Goal: Transaction & Acquisition: Purchase product/service

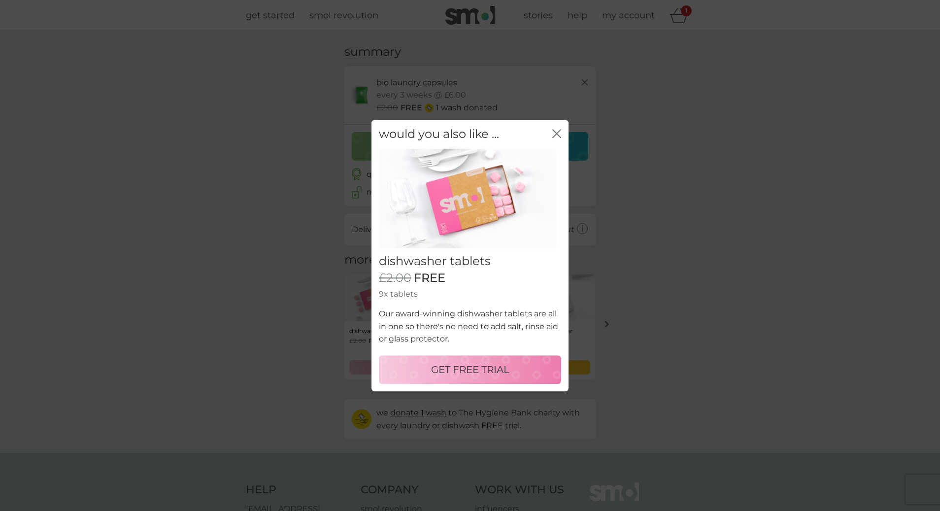
click at [501, 374] on p "GET FREE TRIAL" at bounding box center [470, 369] width 78 height 16
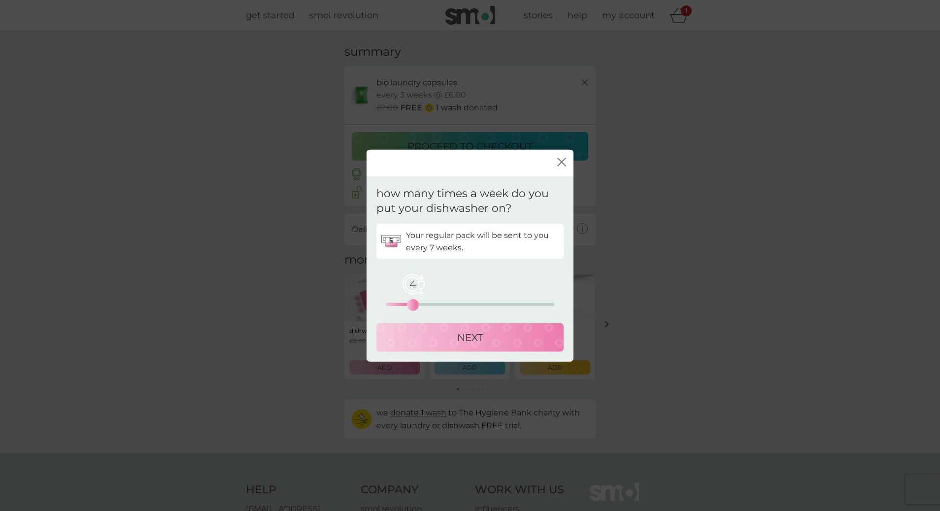
drag, startPoint x: 394, startPoint y: 304, endPoint x: 413, endPoint y: 304, distance: 19.2
click at [414, 304] on div "4" at bounding box center [413, 305] width 4 height 4
click at [486, 334] on div "NEXT" at bounding box center [469, 337] width 167 height 16
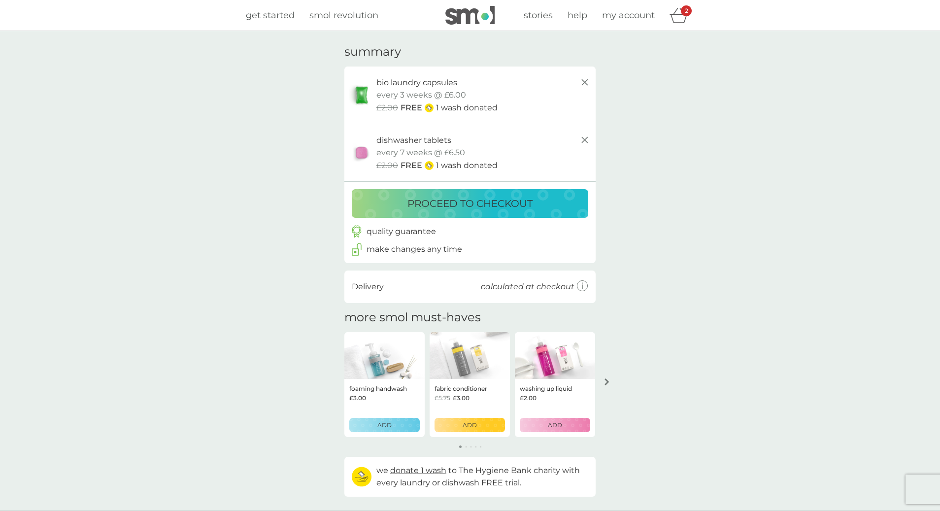
click at [467, 213] on button "proceed to checkout" at bounding box center [470, 203] width 236 height 29
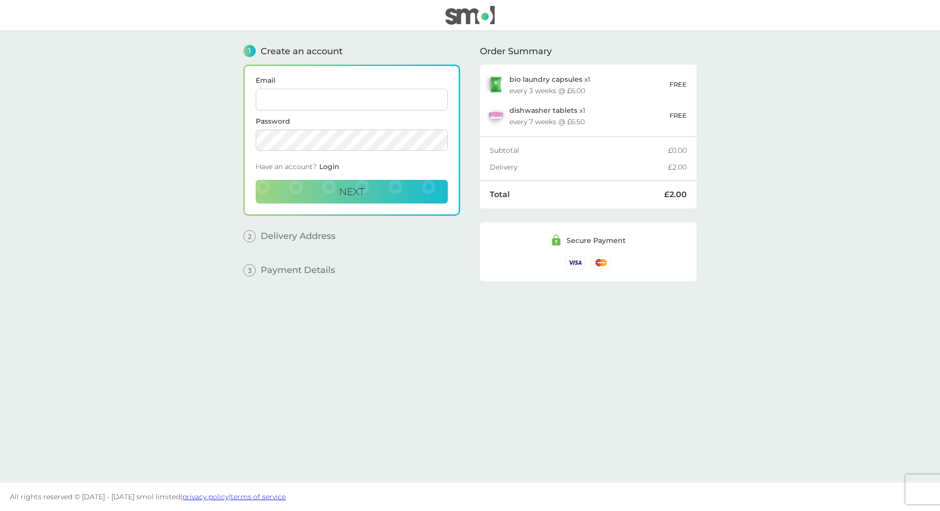
click at [330, 91] on input "Email" at bounding box center [352, 100] width 192 height 22
type input "[EMAIL_ADDRESS][DOMAIN_NAME]"
drag, startPoint x: 381, startPoint y: 95, endPoint x: 244, endPoint y: 103, distance: 136.6
click at [244, 103] on div "Email [EMAIL_ADDRESS][DOMAIN_NAME] Password Have an account? Login Next" at bounding box center [351, 140] width 217 height 151
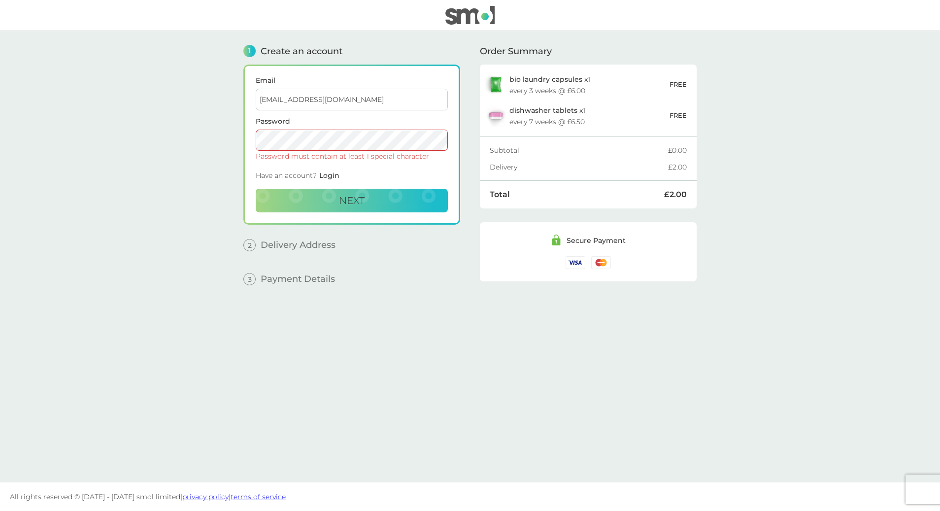
click at [256, 189] on button "Next" at bounding box center [352, 201] width 192 height 24
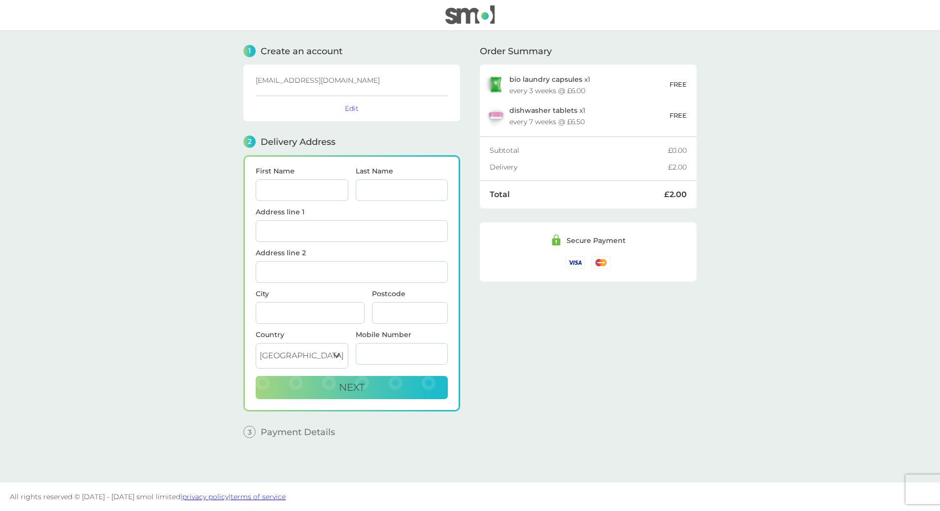
click at [297, 191] on input "First Name" at bounding box center [302, 190] width 93 height 22
type input "[PERSON_NAME]"
type input "Pine Cottage, Peat Common"
type input "Elstead"
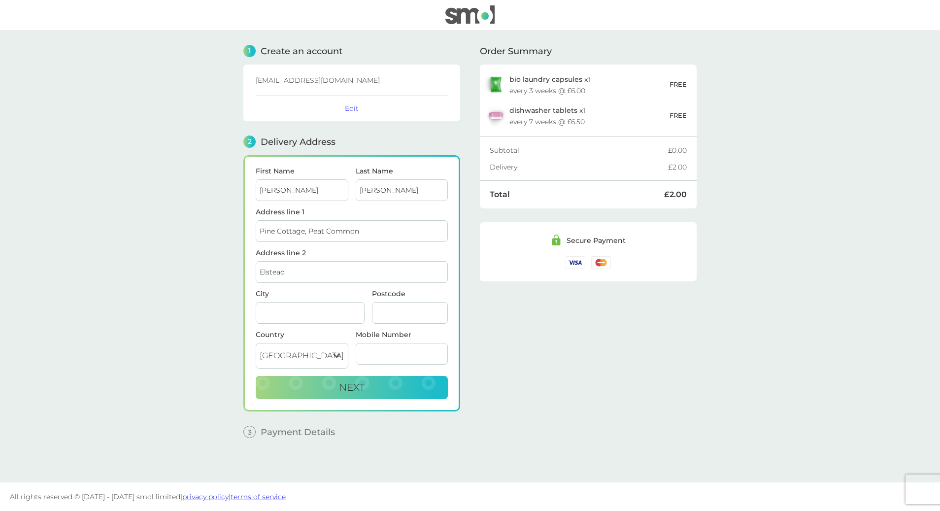
type input "Godalming"
type input "GU8 6DX"
type input "07702449843"
click at [315, 254] on div "Pine Cottage Peat Common - Elstead Godalming GU8 6DX" at bounding box center [351, 258] width 191 height 16
click at [409, 383] on button "Next" at bounding box center [352, 388] width 192 height 24
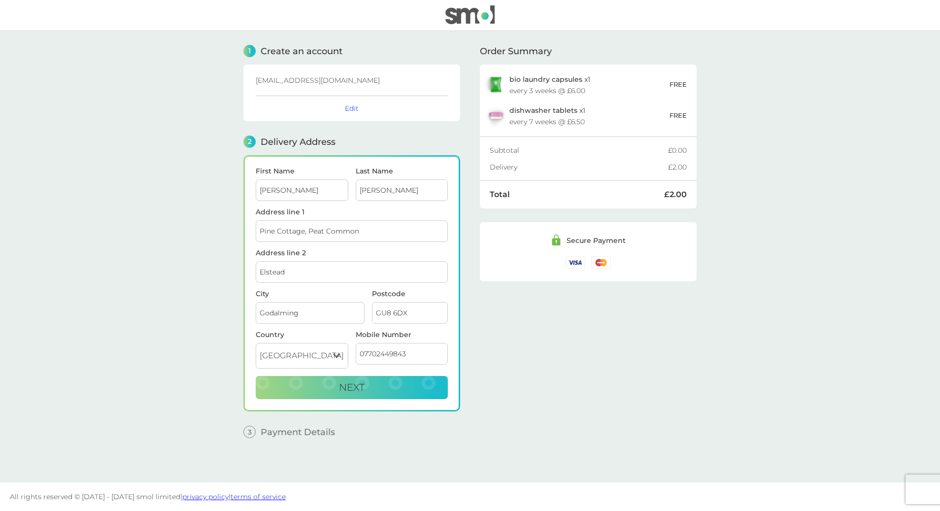
checkbox input "true"
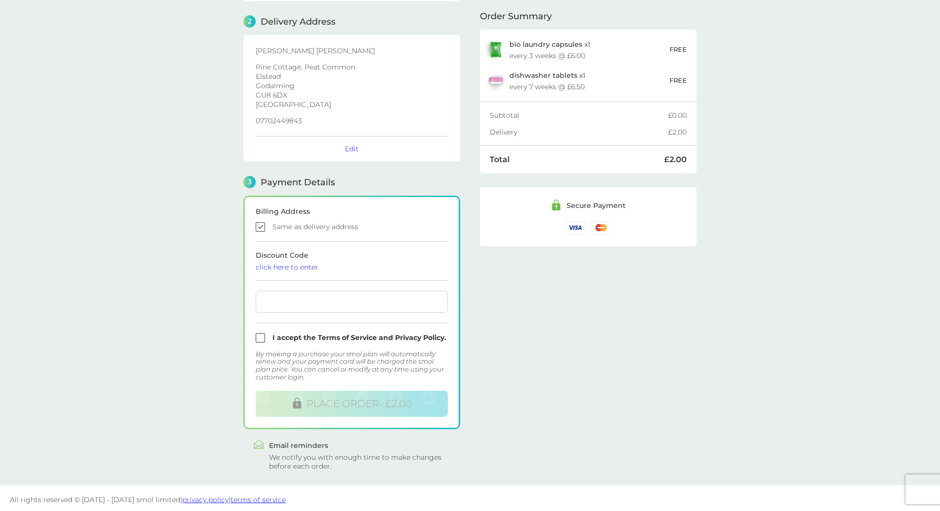
scroll to position [122, 0]
click at [286, 294] on div at bounding box center [352, 300] width 192 height 22
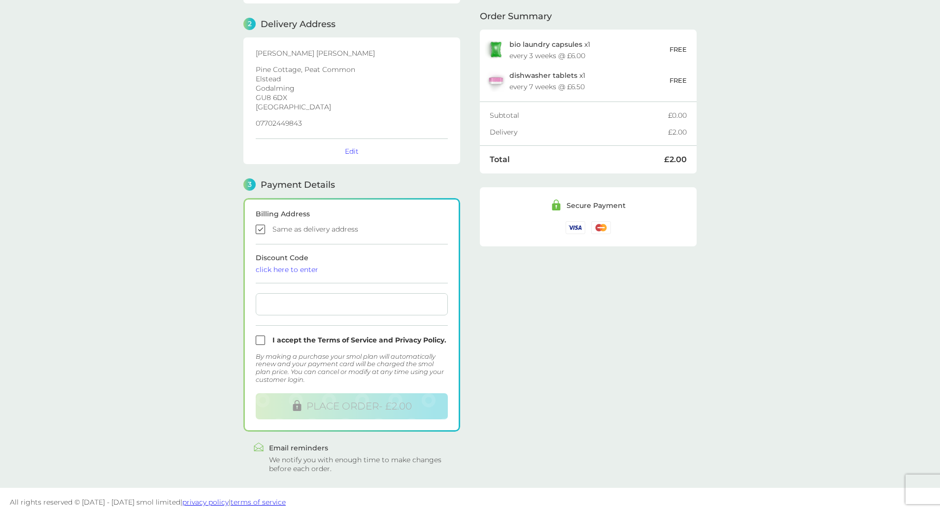
click at [264, 337] on input "checkbox" at bounding box center [352, 339] width 192 height 9
checkbox input "true"
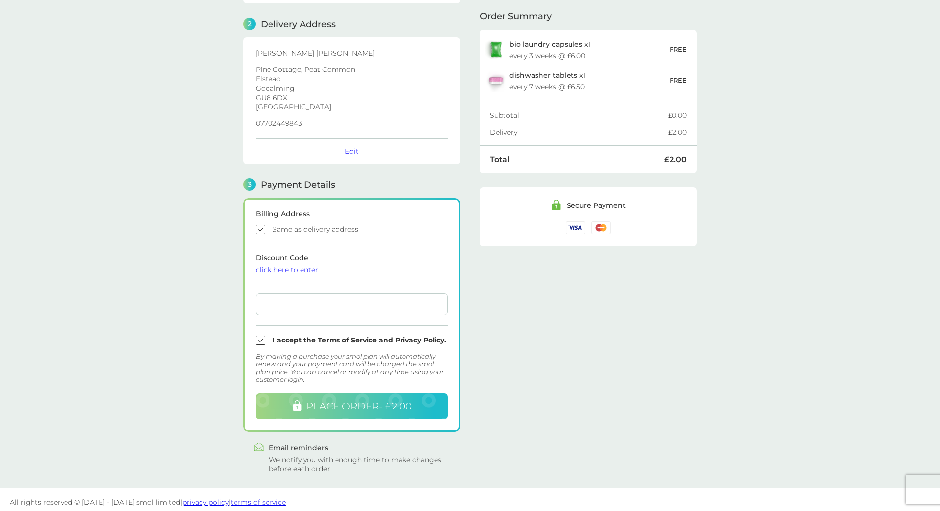
click at [337, 410] on span "PLACE ORDER - £2.00" at bounding box center [358, 406] width 105 height 12
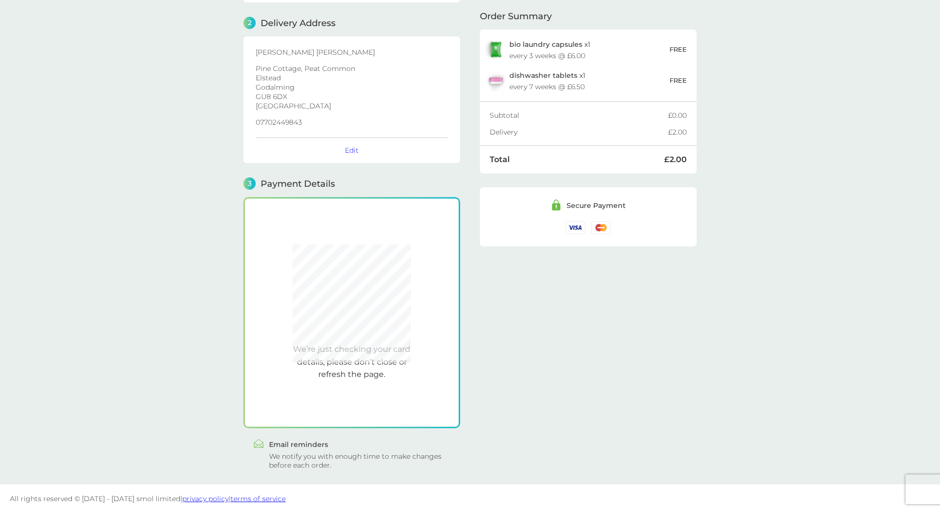
scroll to position [120, 0]
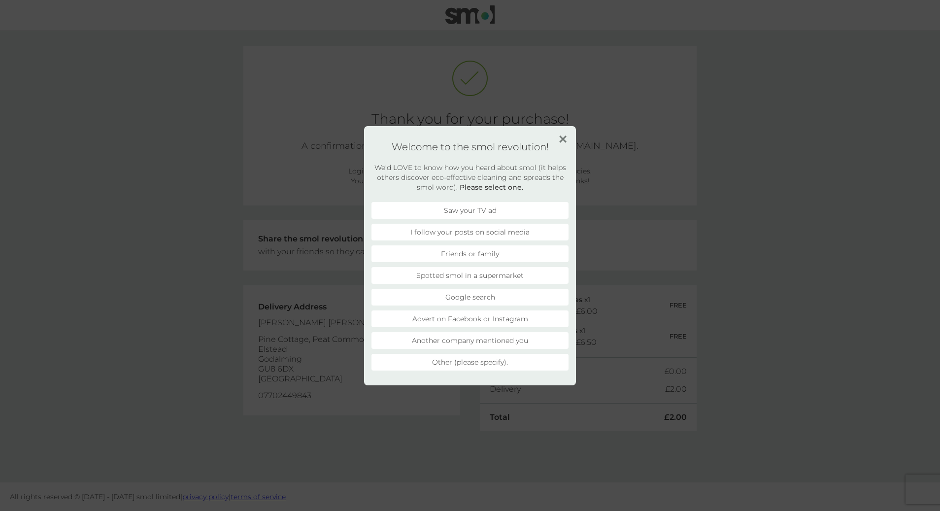
click at [519, 319] on li "Advert on Facebook or Instagram" at bounding box center [469, 318] width 197 height 17
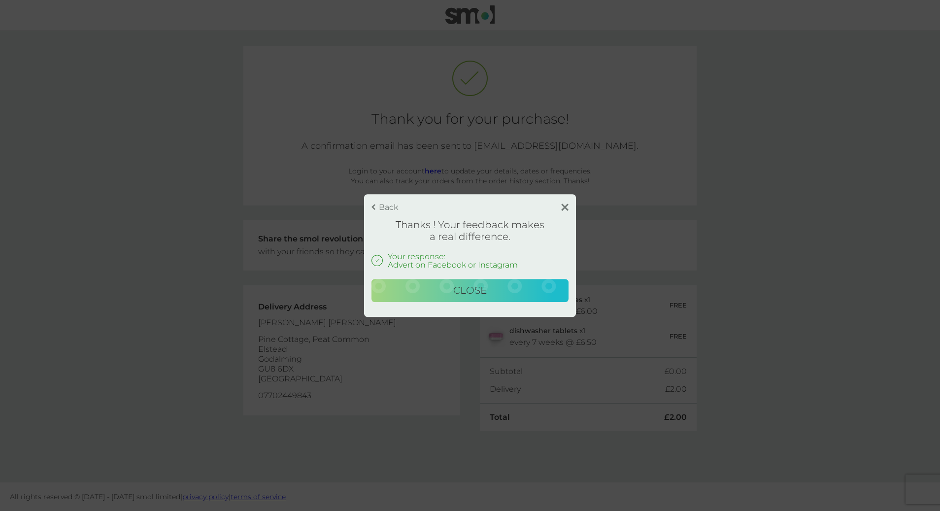
drag, startPoint x: 564, startPoint y: 213, endPoint x: 566, endPoint y: 203, distance: 9.5
click at [564, 213] on div "Back Thanks ! Your feedback makes a real difference. Your response: Advert on F…" at bounding box center [470, 255] width 212 height 123
click at [566, 203] on img at bounding box center [564, 206] width 7 height 7
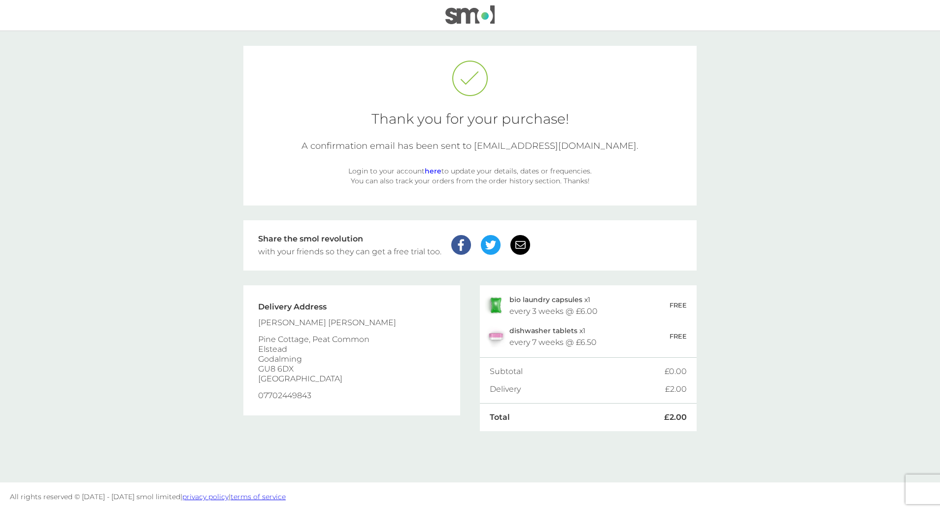
click at [497, 306] on img at bounding box center [496, 305] width 22 height 20
click at [485, 19] on img at bounding box center [469, 14] width 49 height 19
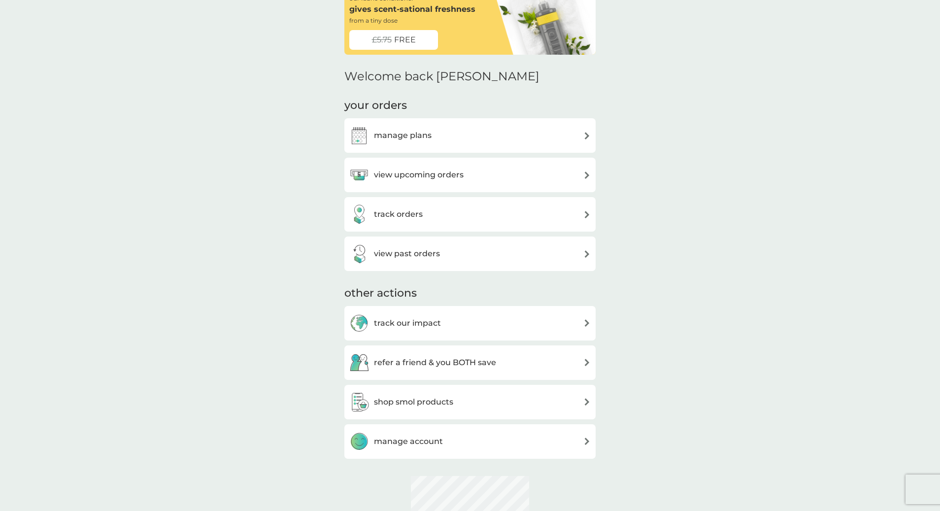
scroll to position [63, 0]
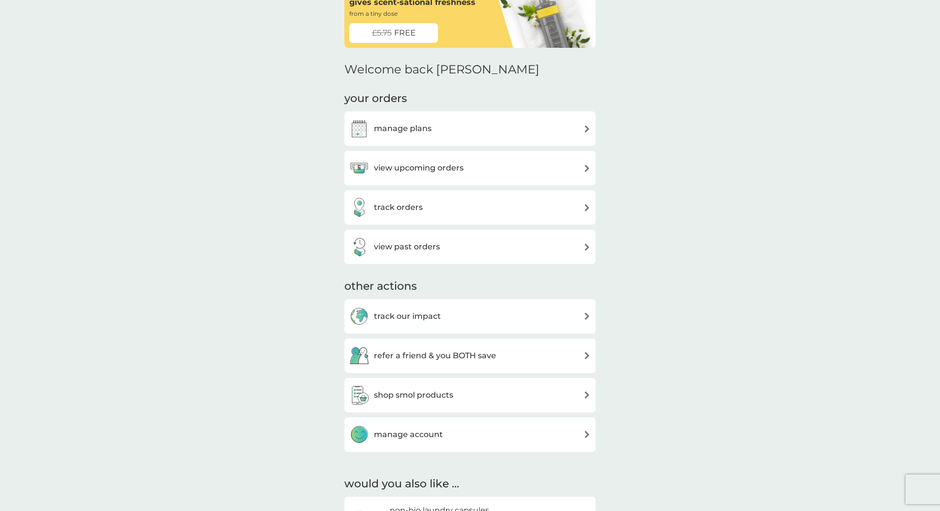
click at [444, 165] on h3 "view upcoming orders" at bounding box center [419, 168] width 90 height 13
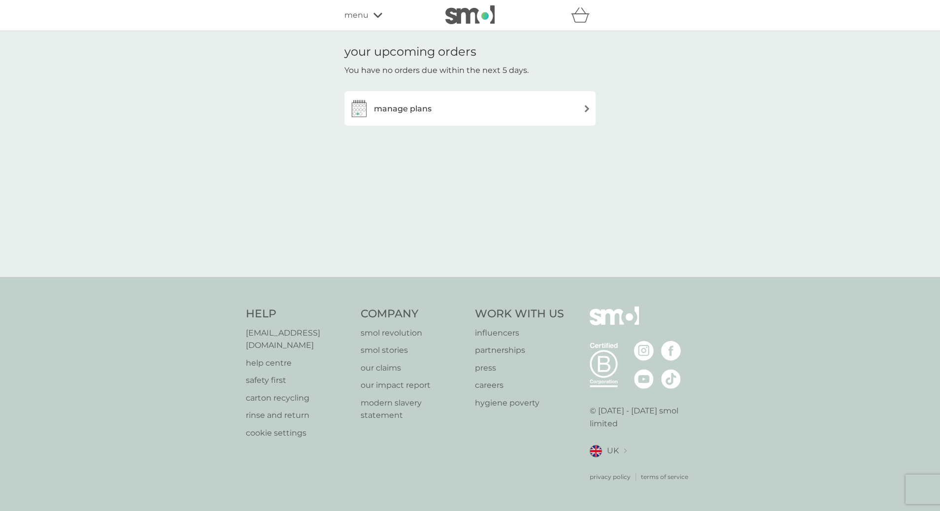
click at [413, 114] on h3 "manage plans" at bounding box center [403, 108] width 58 height 13
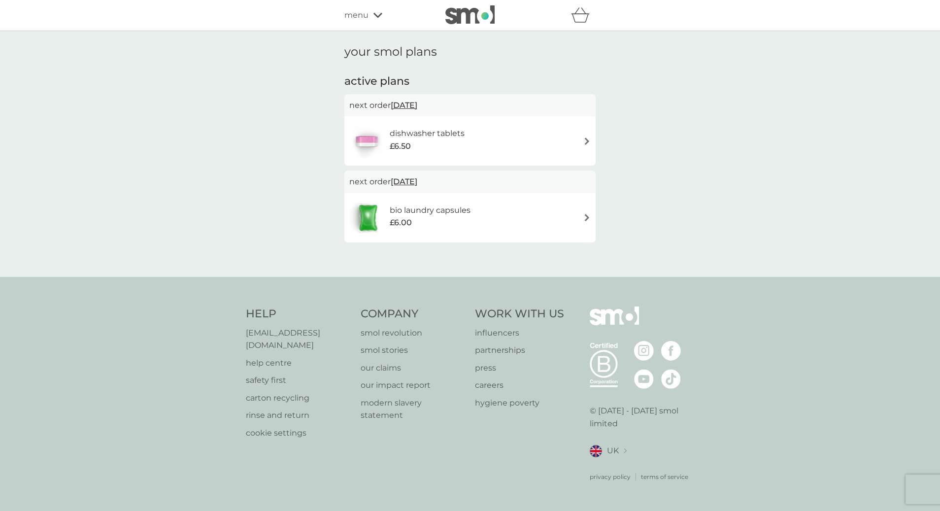
click at [405, 210] on h6 "bio laundry capsules" at bounding box center [430, 210] width 81 height 13
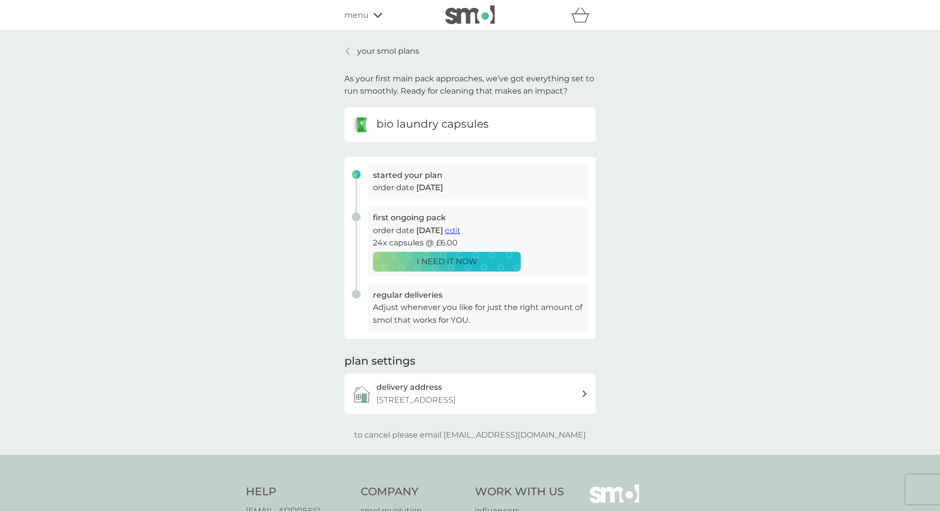
click at [375, 49] on p "your smol plans" at bounding box center [388, 51] width 62 height 13
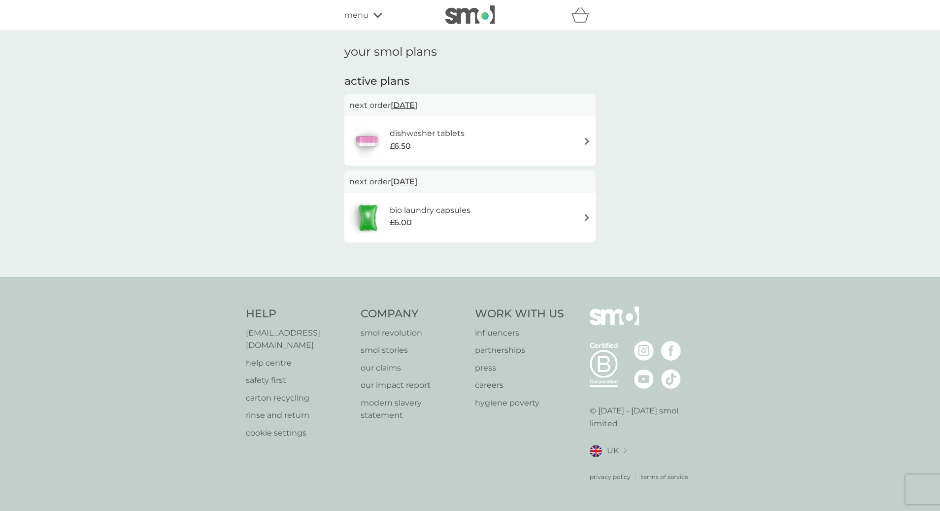
click at [457, 20] on img at bounding box center [469, 14] width 49 height 19
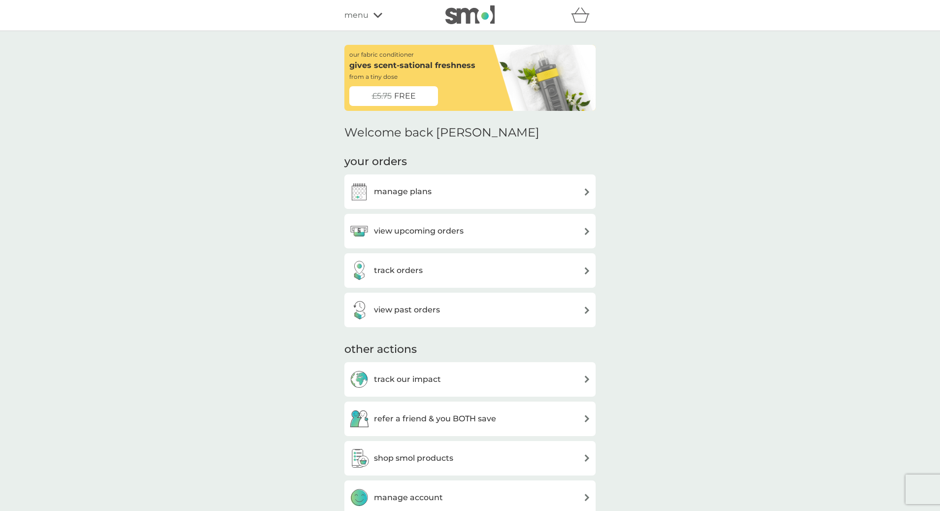
click at [361, 18] on span "menu" at bounding box center [356, 15] width 24 height 13
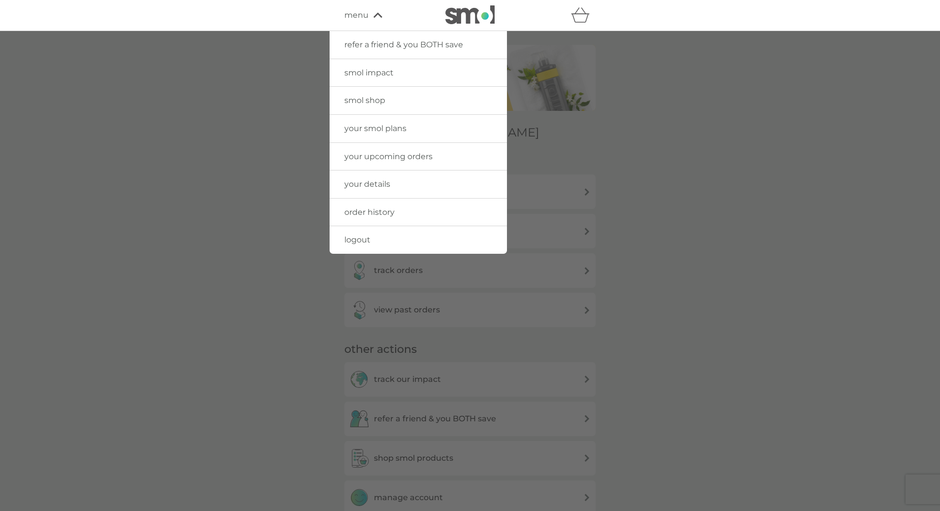
click at [614, 150] on div at bounding box center [470, 286] width 940 height 511
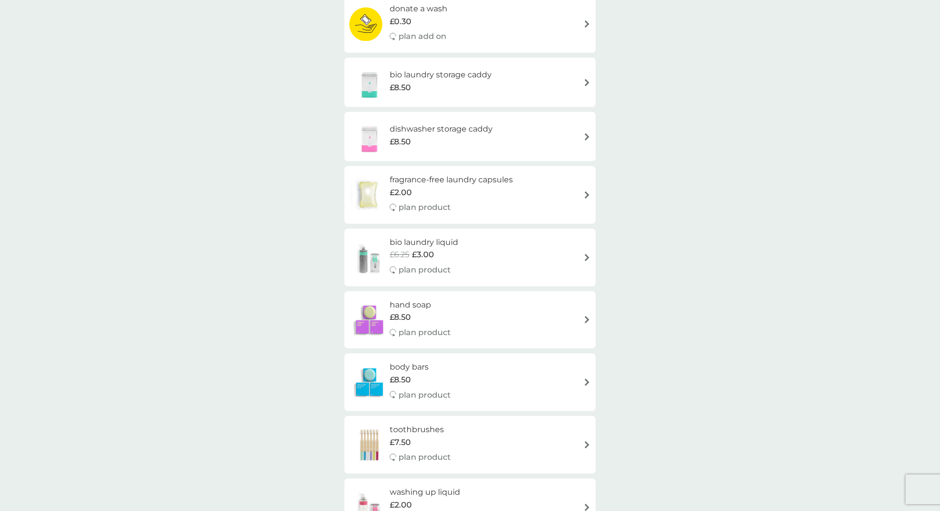
scroll to position [1014, 0]
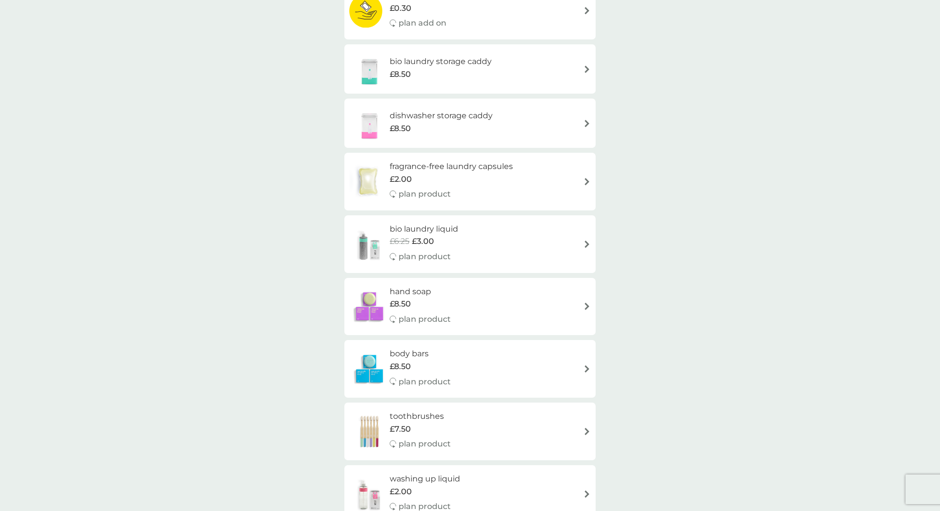
click at [450, 76] on div "£8.50" at bounding box center [441, 74] width 102 height 13
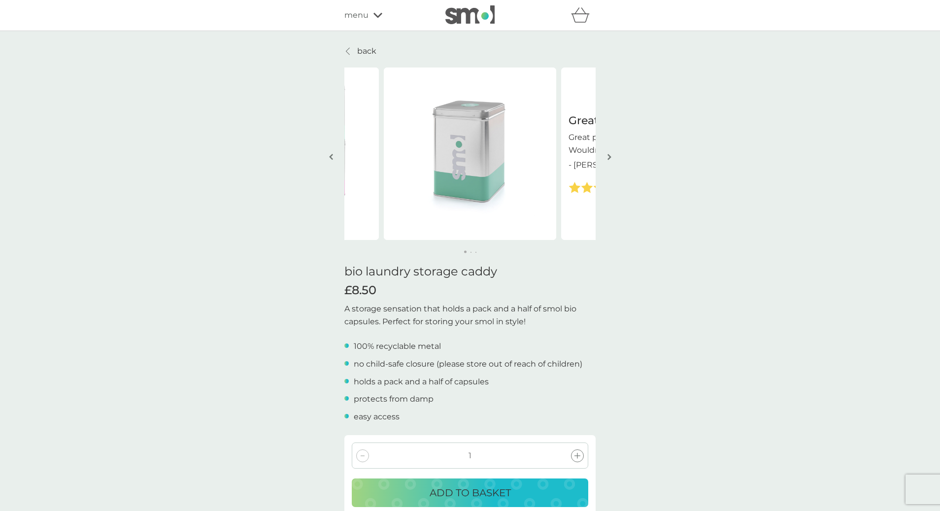
click at [607, 158] on img "button" at bounding box center [609, 156] width 4 height 7
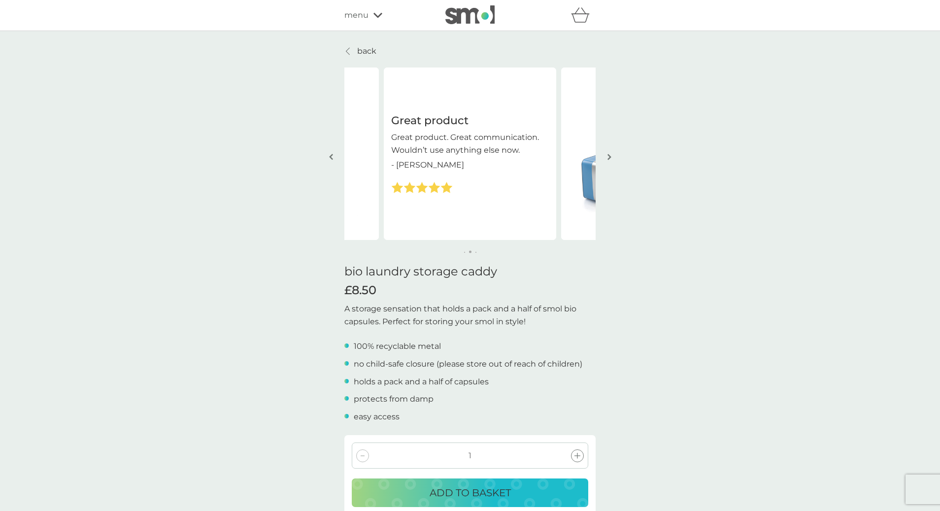
click at [607, 158] on img "button" at bounding box center [609, 156] width 4 height 7
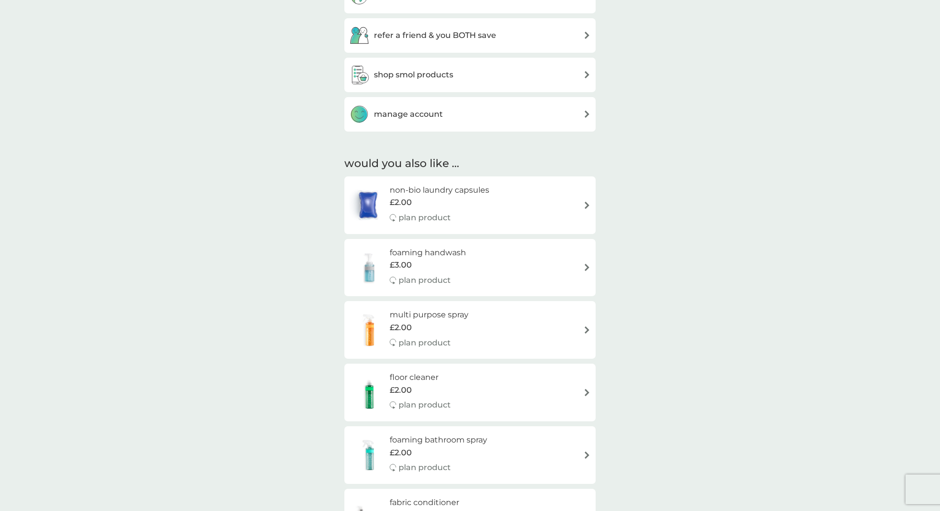
scroll to position [405, 0]
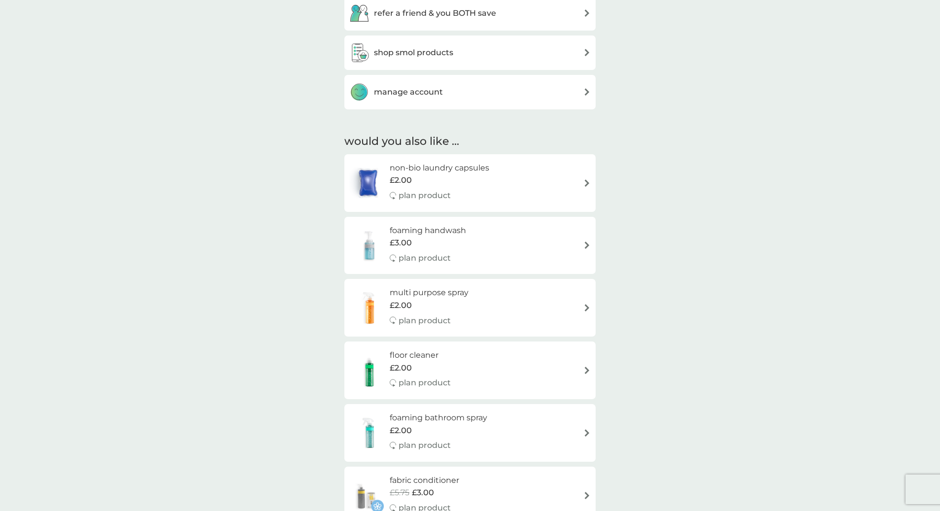
click at [434, 183] on div "£2.00" at bounding box center [439, 180] width 99 height 13
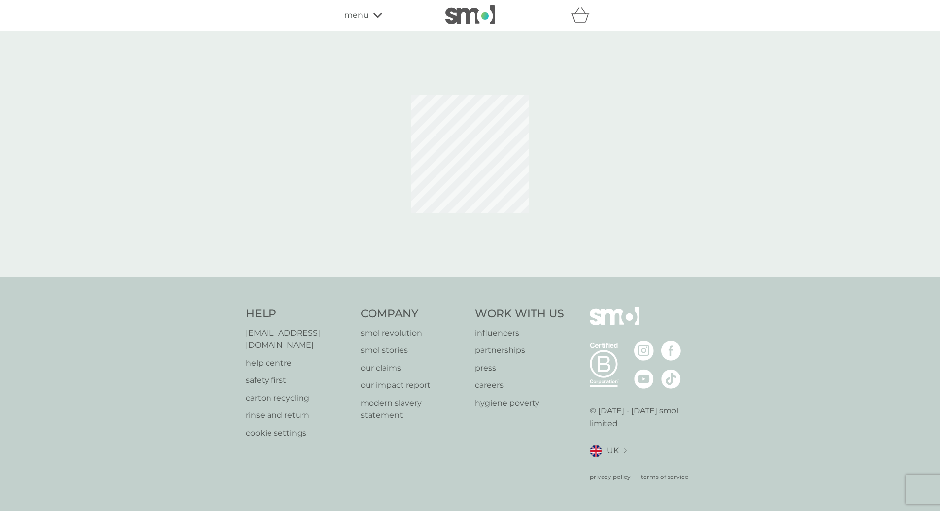
select select "42"
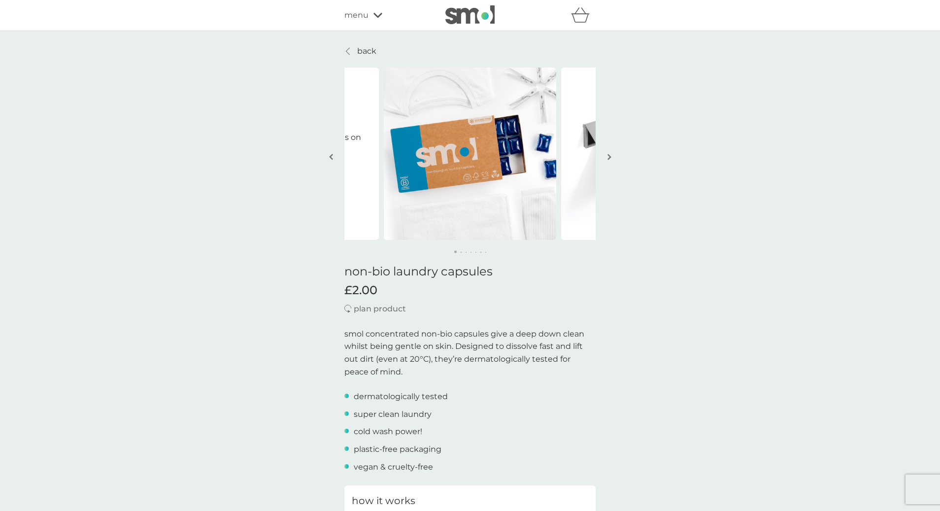
click at [608, 157] on img "button" at bounding box center [609, 156] width 4 height 7
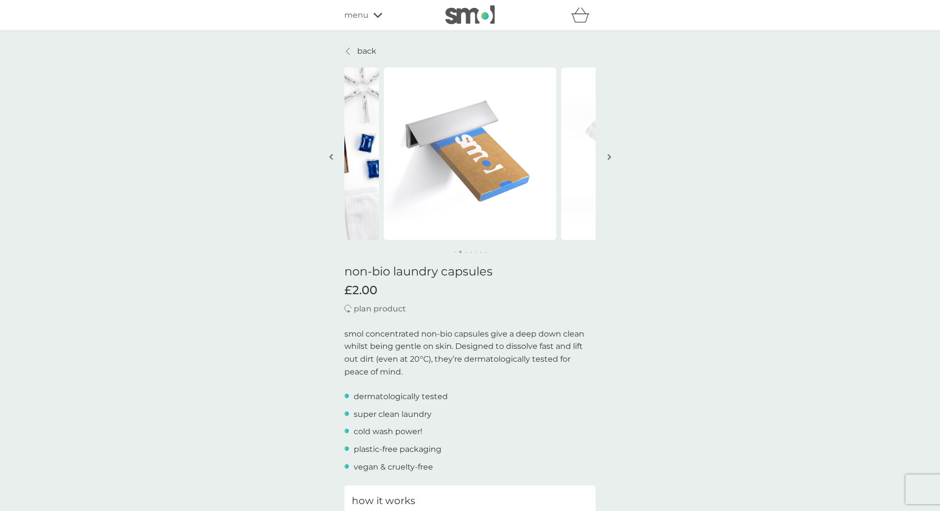
click at [608, 157] on img "button" at bounding box center [609, 156] width 4 height 7
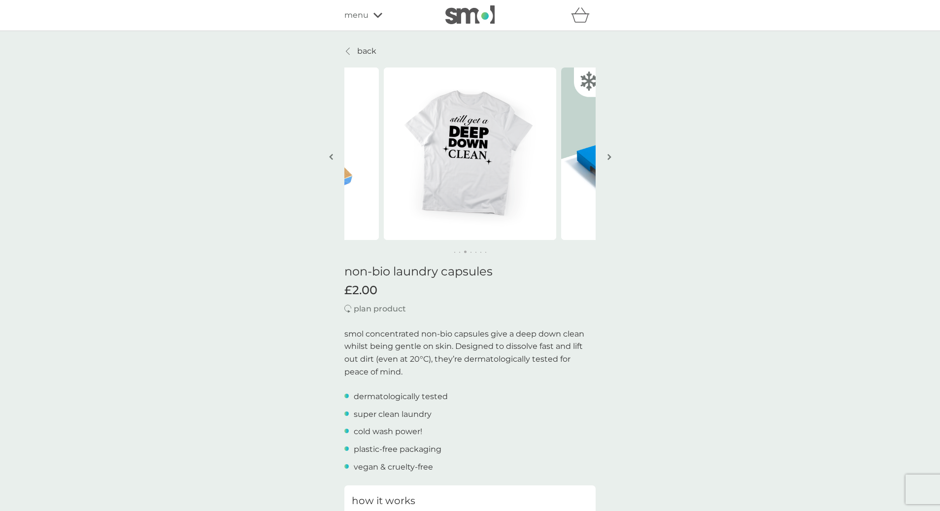
click at [608, 157] on img "button" at bounding box center [609, 156] width 4 height 7
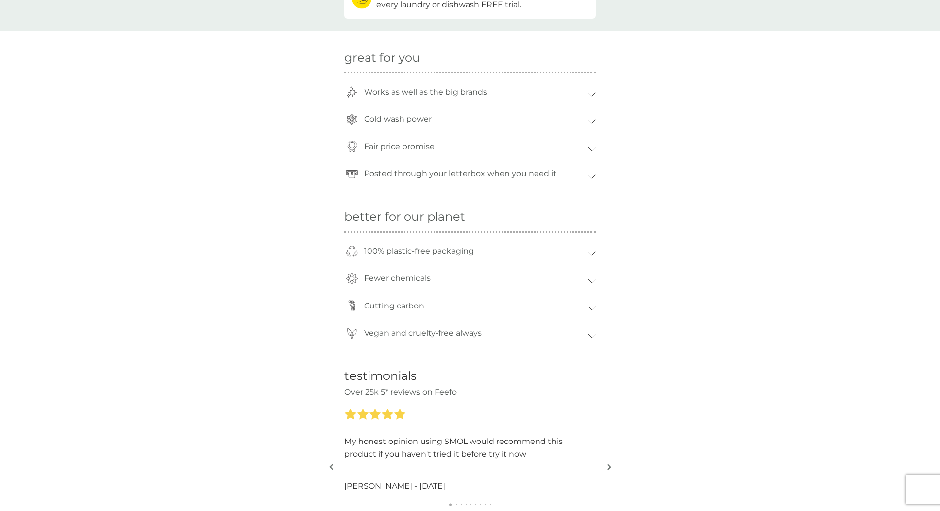
scroll to position [724, 0]
click at [594, 279] on icon at bounding box center [592, 277] width 8 height 4
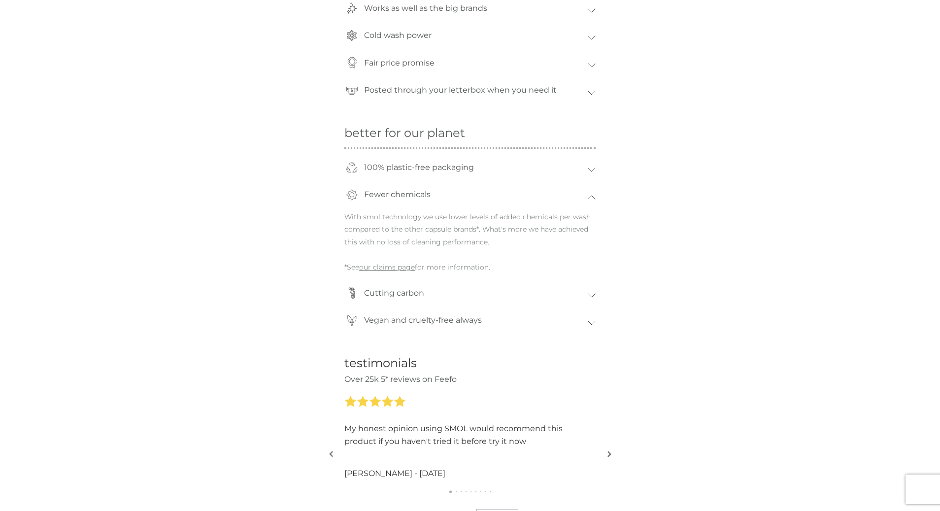
scroll to position [806, 0]
click at [588, 295] on div "Cutting carbon" at bounding box center [469, 294] width 251 height 28
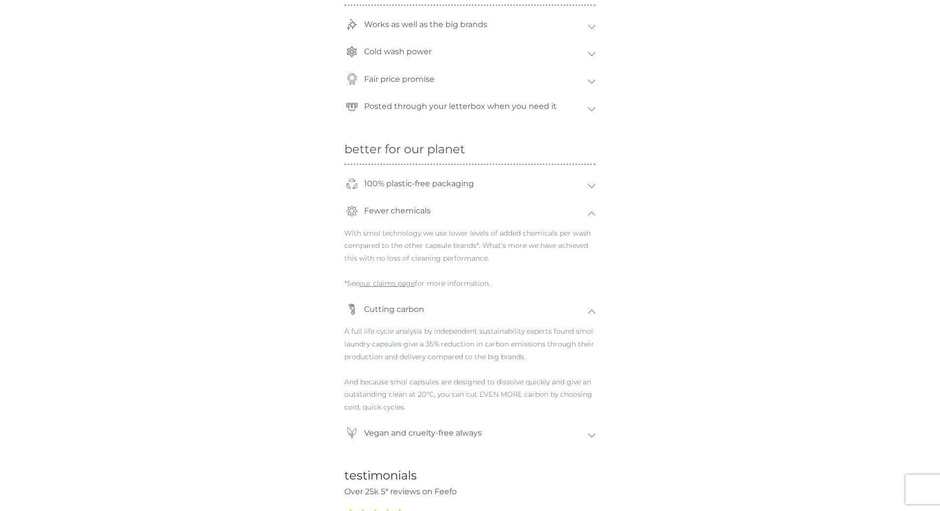
scroll to position [783, 0]
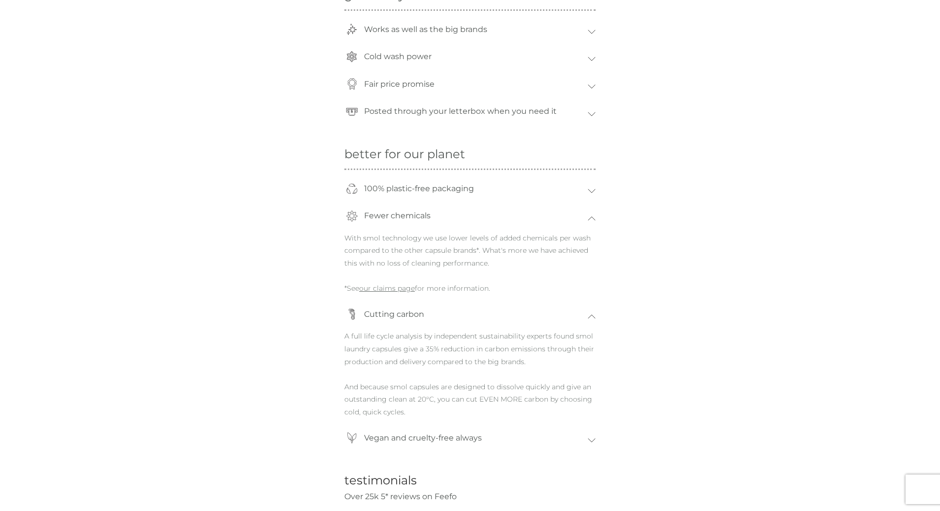
click at [390, 286] on link "our claims page" at bounding box center [387, 288] width 56 height 9
